Goal: Communication & Community: Share content

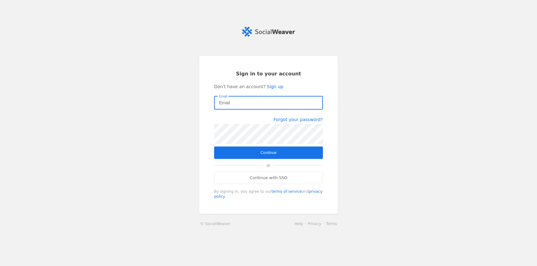
click at [253, 103] on input "Email" at bounding box center [268, 102] width 99 height 7
click at [246, 105] on input "Email" at bounding box center [268, 102] width 99 height 7
click at [0, 266] on com-1password-button at bounding box center [0, 266] width 0 height 0
type input "quentin.demilliere@hawkcell.com"
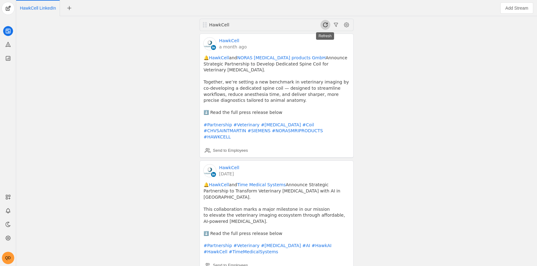
click at [329, 24] on span at bounding box center [326, 25] width 10 height 10
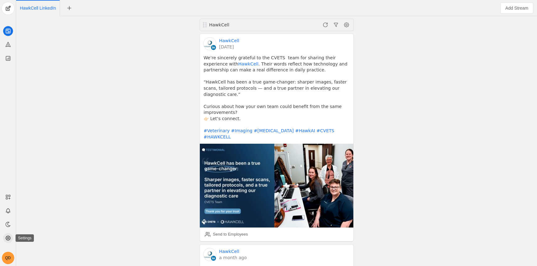
click at [8, 238] on circle at bounding box center [8, 239] width 2 height 2
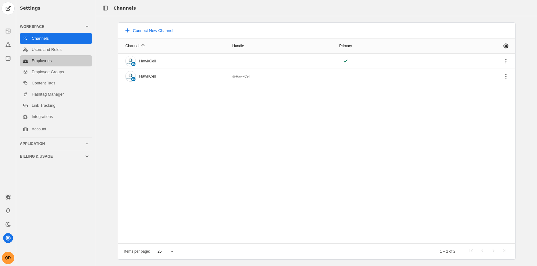
click at [54, 62] on link "Employees" at bounding box center [56, 60] width 72 height 11
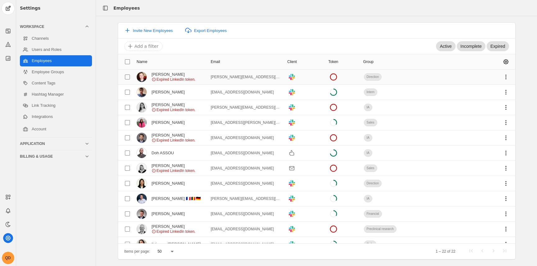
click at [201, 81] on mat-cell "Antonin Alberti Expired LinkedIn token." at bounding box center [171, 77] width 74 height 15
click at [501, 78] on span "undefined" at bounding box center [506, 77] width 11 height 11
click at [491, 90] on span "undefined" at bounding box center [463, 90] width 87 height 11
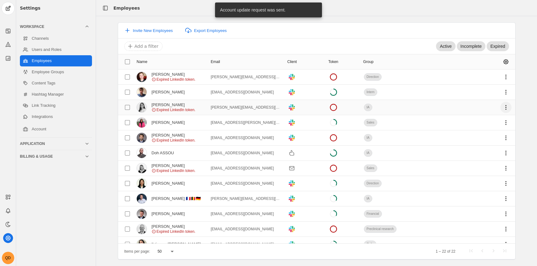
click at [502, 105] on span "undefined" at bounding box center [506, 107] width 11 height 11
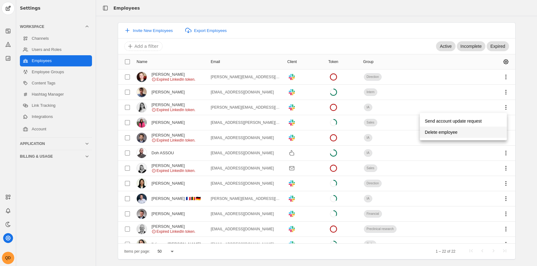
click at [471, 135] on span "undefined" at bounding box center [463, 132] width 87 height 11
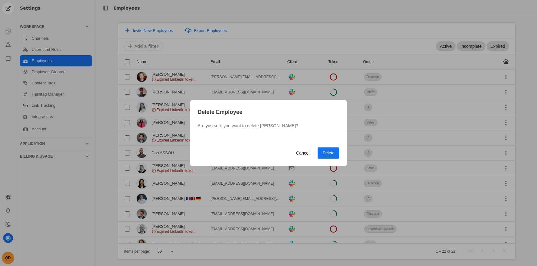
click at [329, 146] on div "Delete Employee Are you sure you want to delete Cassandra CÉRÉ? Cancel Delete" at bounding box center [268, 133] width 157 height 66
click at [329, 148] on span "undefined" at bounding box center [329, 153] width 22 height 11
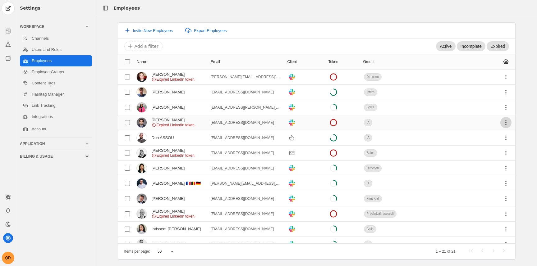
click at [505, 122] on span "undefined" at bounding box center [506, 122] width 11 height 11
click at [462, 138] on span "Send account update request" at bounding box center [453, 136] width 57 height 11
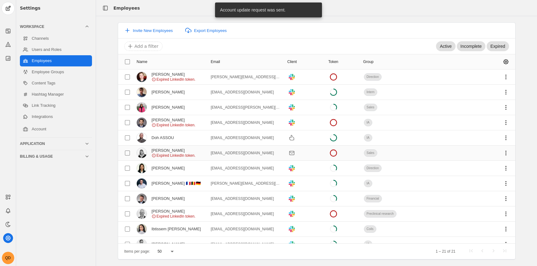
click at [437, 154] on mat-cell at bounding box center [476, 153] width 78 height 15
click at [501, 154] on span "undefined" at bounding box center [506, 153] width 11 height 11
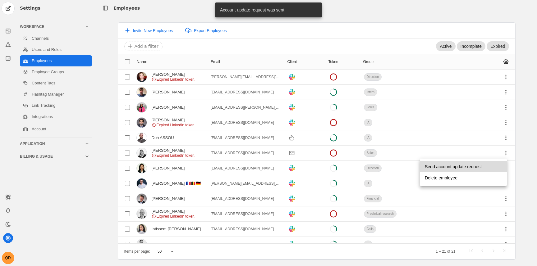
click at [468, 164] on span "Send account update request" at bounding box center [453, 166] width 57 height 11
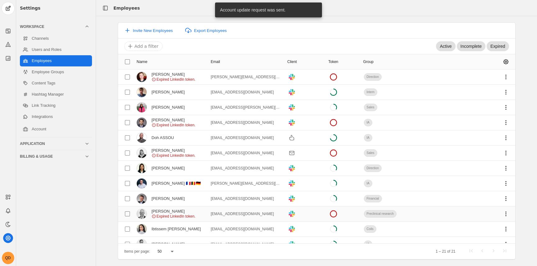
click at [437, 217] on mat-cell at bounding box center [476, 214] width 78 height 15
click at [502, 210] on span "undefined" at bounding box center [506, 214] width 11 height 11
click at [469, 231] on span "Send account update request" at bounding box center [453, 227] width 57 height 11
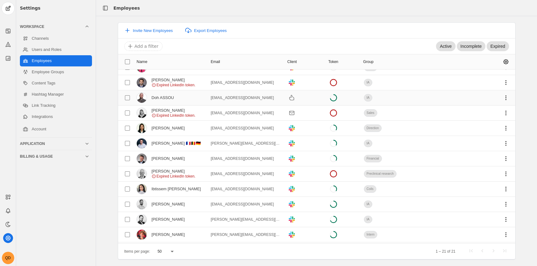
scroll to position [39, 0]
click at [504, 100] on span "undefined" at bounding box center [506, 98] width 11 height 11
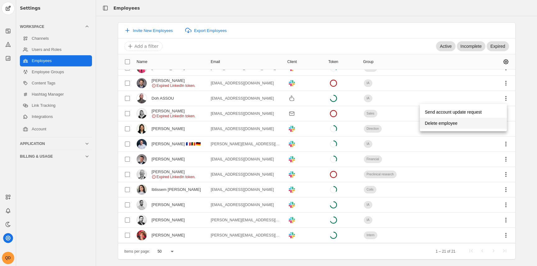
click at [466, 123] on span "undefined" at bounding box center [463, 123] width 87 height 11
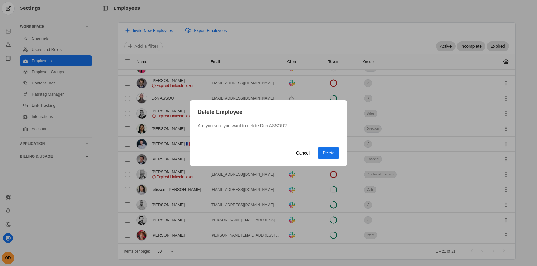
click at [335, 154] on span "undefined" at bounding box center [329, 153] width 22 height 11
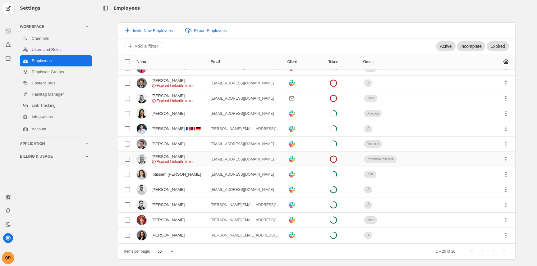
scroll to position [130, 0]
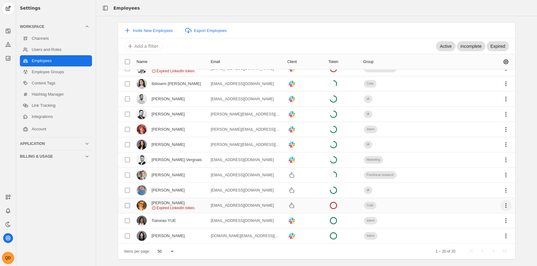
click at [503, 206] on span "undefined" at bounding box center [506, 205] width 11 height 11
click at [441, 229] on span "Delete employee" at bounding box center [441, 230] width 33 height 11
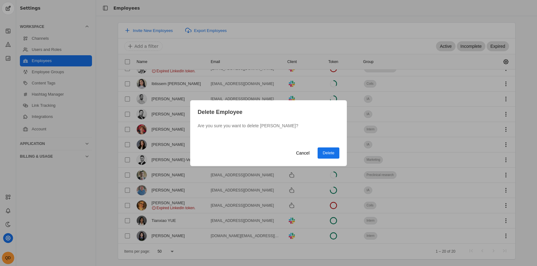
click at [330, 153] on span "Delete" at bounding box center [329, 153] width 12 height 6
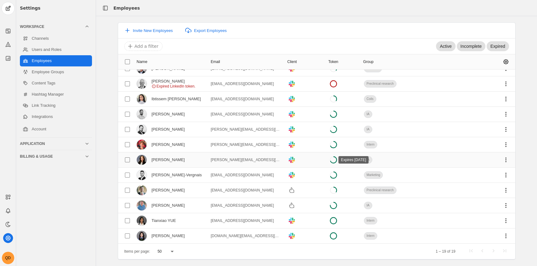
scroll to position [115, 0]
click at [503, 220] on span "undefined" at bounding box center [506, 220] width 11 height 11
click at [456, 220] on div at bounding box center [268, 133] width 537 height 266
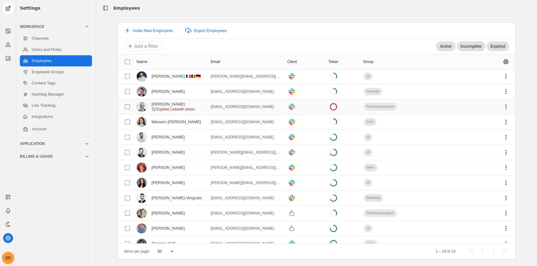
scroll to position [53, 0]
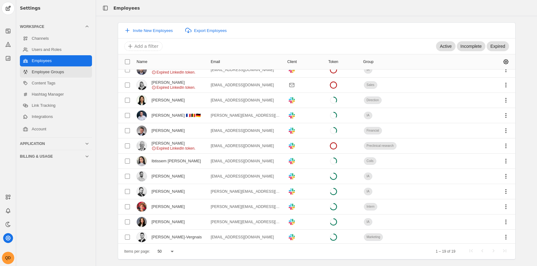
click at [64, 76] on link "Employee Groups" at bounding box center [56, 72] width 72 height 11
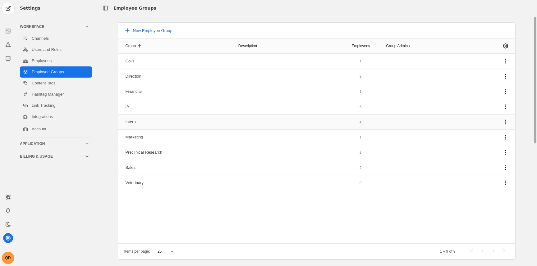
click at [151, 121] on mat-cell "Intern" at bounding box center [175, 122] width 115 height 15
click at [41, 79] on link "Content Tags" at bounding box center [56, 83] width 72 height 11
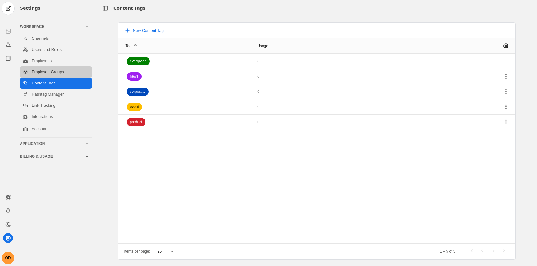
click at [44, 76] on link "Employee Groups" at bounding box center [56, 72] width 72 height 11
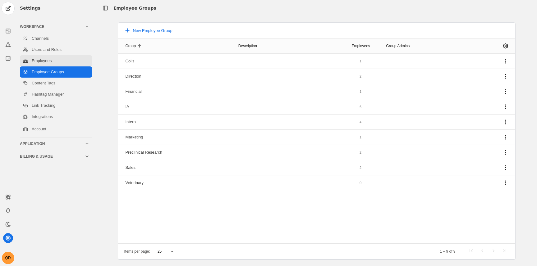
click at [46, 61] on link "Employees" at bounding box center [56, 60] width 72 height 11
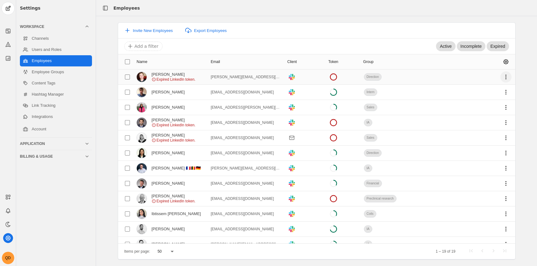
click at [501, 77] on span "undefined" at bounding box center [506, 77] width 11 height 11
click at [414, 116] on div at bounding box center [268, 133] width 537 height 266
click at [183, 77] on span "Expired LinkedIn token." at bounding box center [176, 79] width 39 height 5
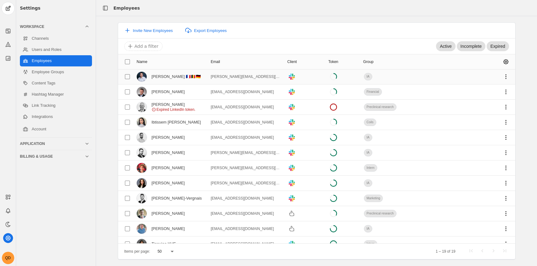
scroll to position [115, 0]
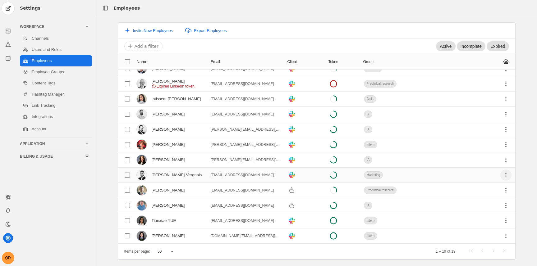
click at [505, 175] on span "undefined" at bounding box center [506, 175] width 11 height 11
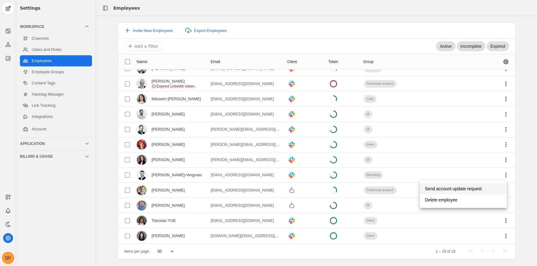
click at [456, 191] on span "Send account update request" at bounding box center [453, 188] width 57 height 11
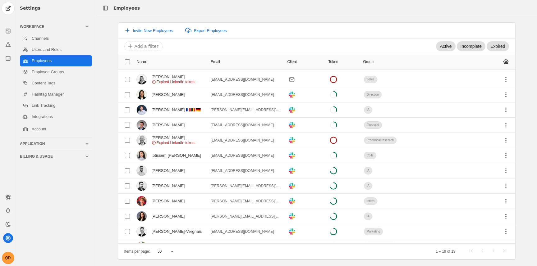
scroll to position [0, 0]
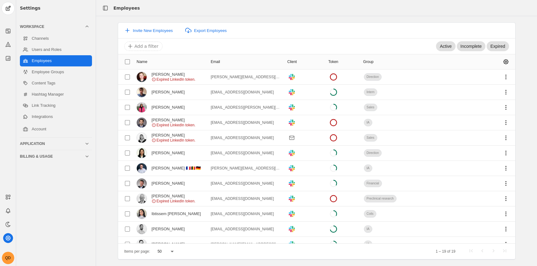
click at [13, 32] on div at bounding box center [8, 33] width 16 height 62
click at [12, 31] on app-icon at bounding box center [8, 31] width 10 height 10
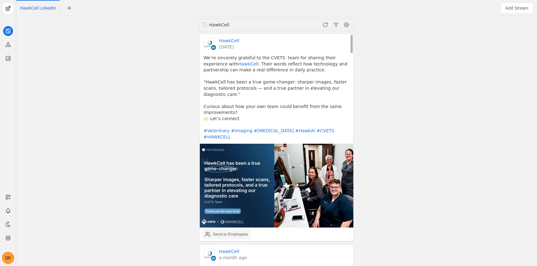
click at [214, 232] on div "Send to Employees" at bounding box center [230, 235] width 35 height 6
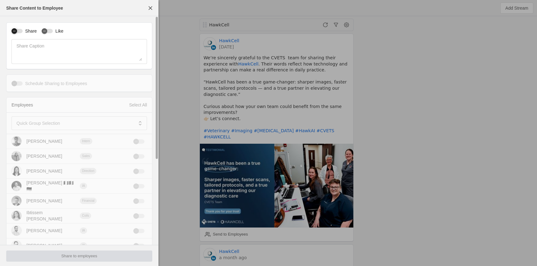
click at [18, 27] on div "button" at bounding box center [14, 31] width 9 height 9
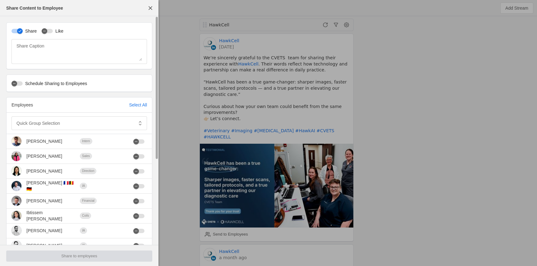
click at [61, 30] on label "Like" at bounding box center [58, 31] width 11 height 6
click at [53, 30] on button "Like" at bounding box center [47, 31] width 11 height 4
click at [12, 83] on div "button" at bounding box center [15, 84] width 6 height 6
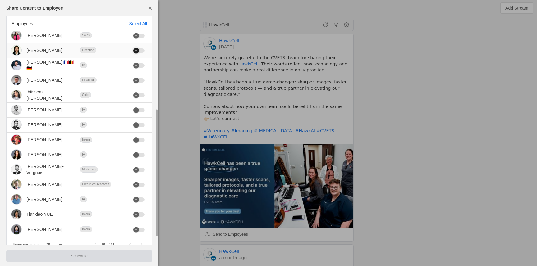
scroll to position [165, 0]
click at [135, 26] on div "Select All" at bounding box center [138, 24] width 18 height 6
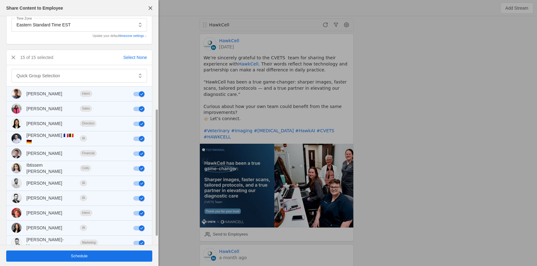
scroll to position [0, 0]
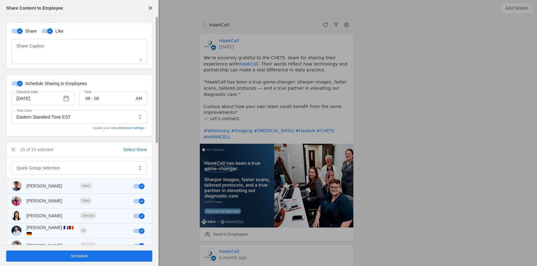
click at [16, 82] on div "button" at bounding box center [20, 83] width 9 height 9
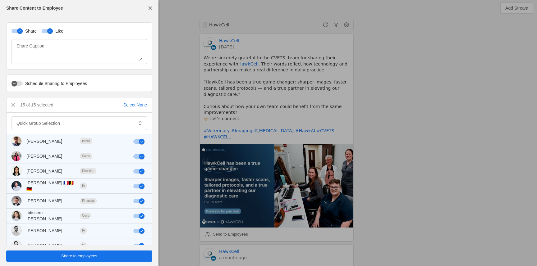
click at [97, 258] on span "Share to employees" at bounding box center [79, 256] width 36 height 6
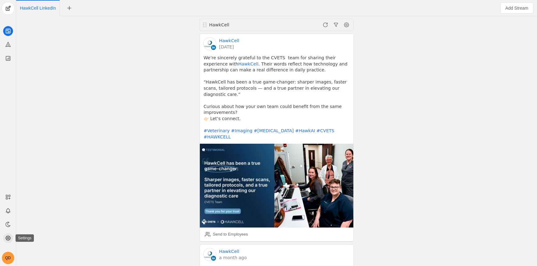
click at [8, 237] on icon at bounding box center [8, 238] width 6 height 6
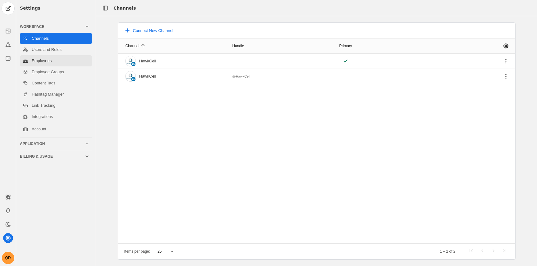
click at [50, 61] on link "Employees" at bounding box center [56, 60] width 72 height 11
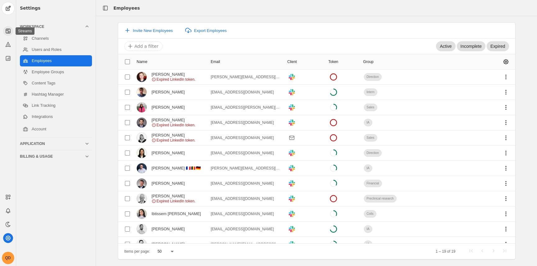
click at [10, 27] on app-icon at bounding box center [8, 31] width 10 height 10
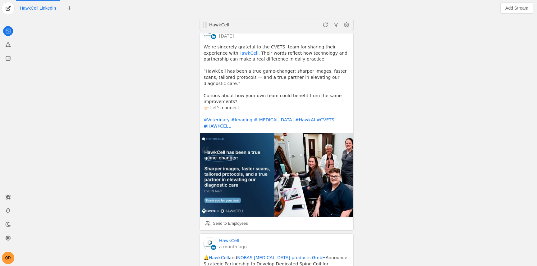
scroll to position [12, 0]
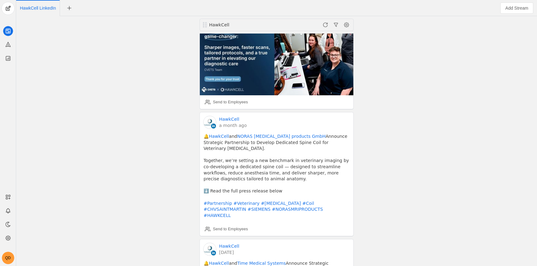
scroll to position [4, 0]
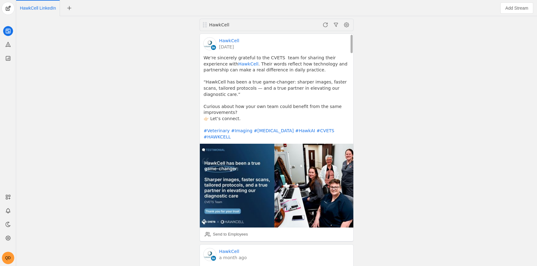
click at [319, 55] on pre "We’re sincerely grateful to the CVETS team for sharing their experience with [P…" at bounding box center [277, 97] width 146 height 85
click at [349, 21] on span at bounding box center [347, 25] width 10 height 10
click at [325, 23] on div at bounding box center [268, 133] width 537 height 266
click at [324, 25] on span at bounding box center [326, 25] width 10 height 10
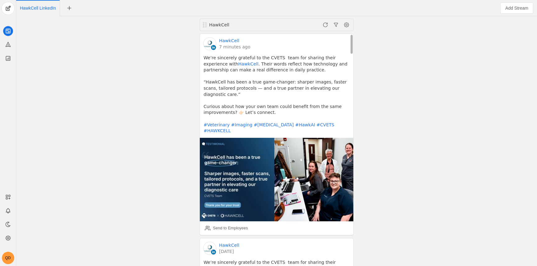
click at [280, 61] on pre "We’re sincerely grateful to the CVETS team for sharing their experience with [P…" at bounding box center [277, 94] width 146 height 79
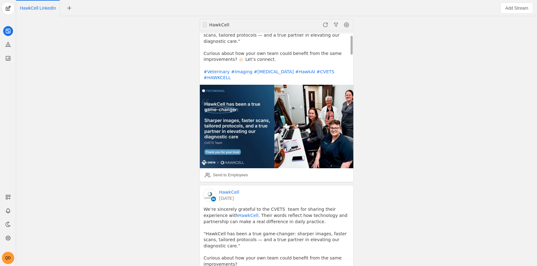
scroll to position [53, 0]
click at [228, 169] on div "Send to Employees" at bounding box center [226, 175] width 43 height 12
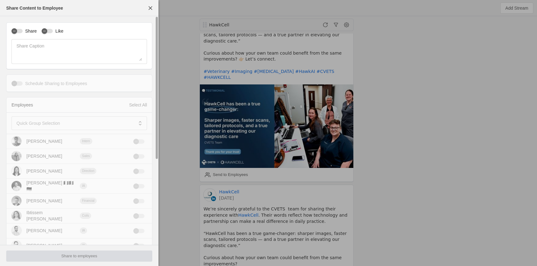
click at [29, 31] on label "Share" at bounding box center [30, 31] width 14 height 6
click at [23, 31] on button "Share" at bounding box center [17, 31] width 11 height 4
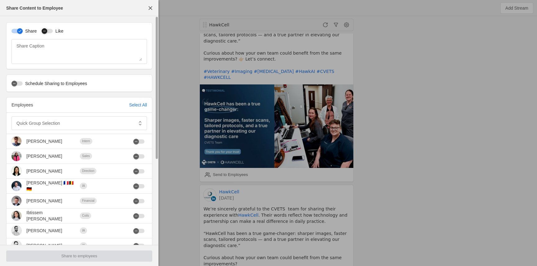
click at [50, 30] on div "button" at bounding box center [47, 31] width 11 height 4
click at [15, 79] on div "button" at bounding box center [14, 83] width 9 height 9
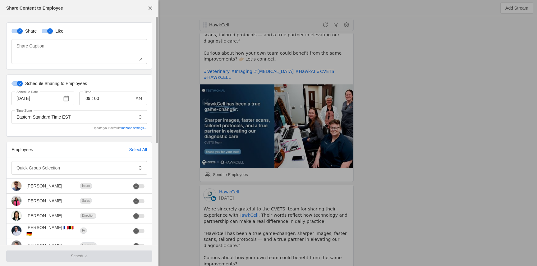
click at [16, 86] on div "button" at bounding box center [20, 83] width 9 height 9
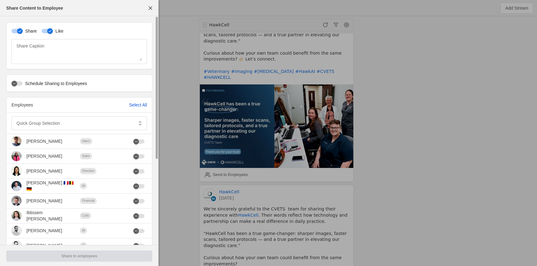
click at [139, 106] on div "Select All" at bounding box center [138, 105] width 18 height 6
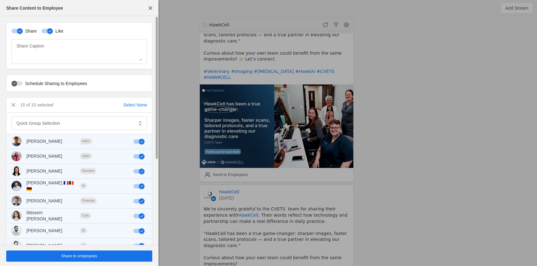
click at [104, 258] on span "undefined" at bounding box center [79, 256] width 146 height 11
